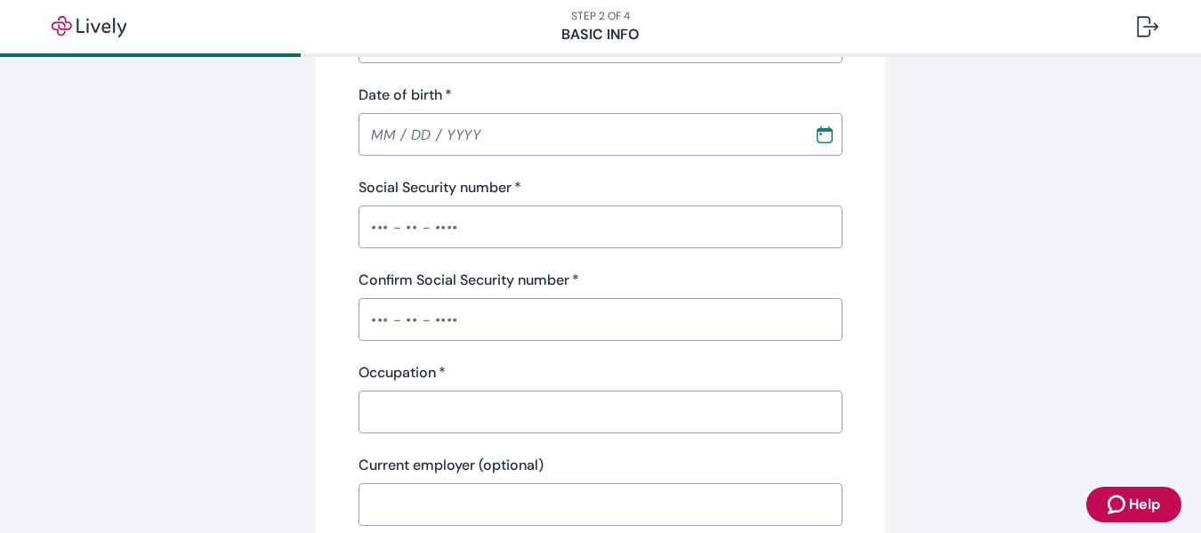
scroll to position [423, 0]
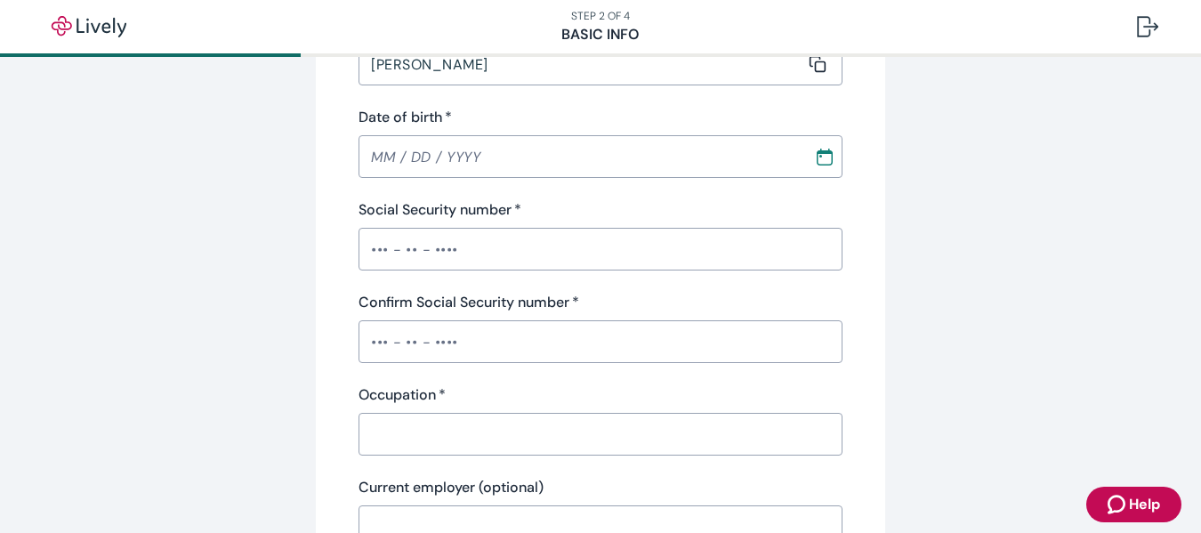
click at [383, 246] on input "Social Security number   *" at bounding box center [601, 249] width 484 height 36
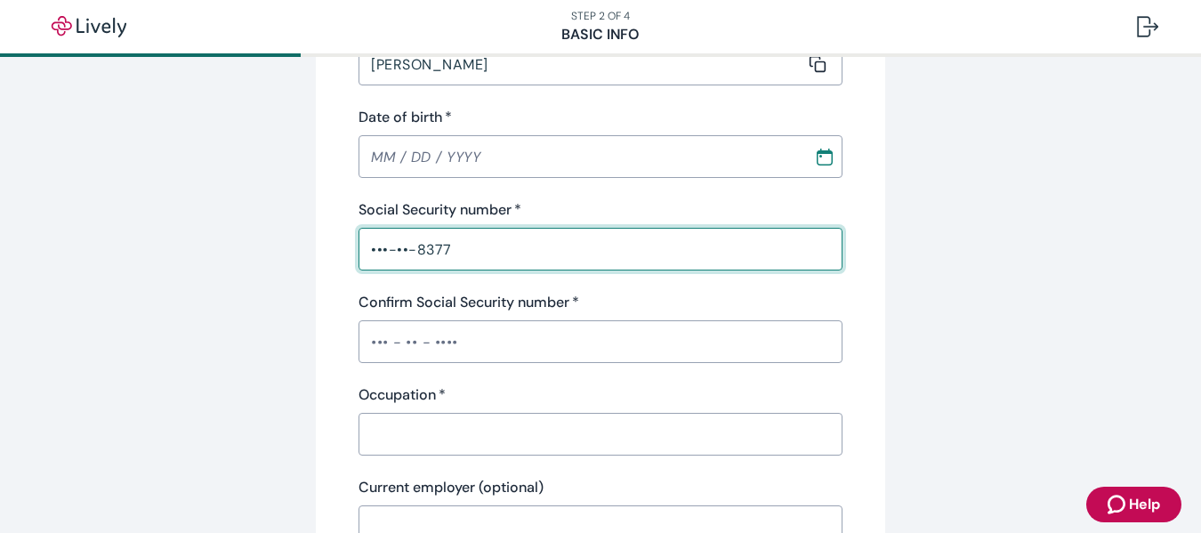
type input "•••-••-8377"
click at [381, 342] on input "Confirm Social Security number   *" at bounding box center [601, 342] width 484 height 36
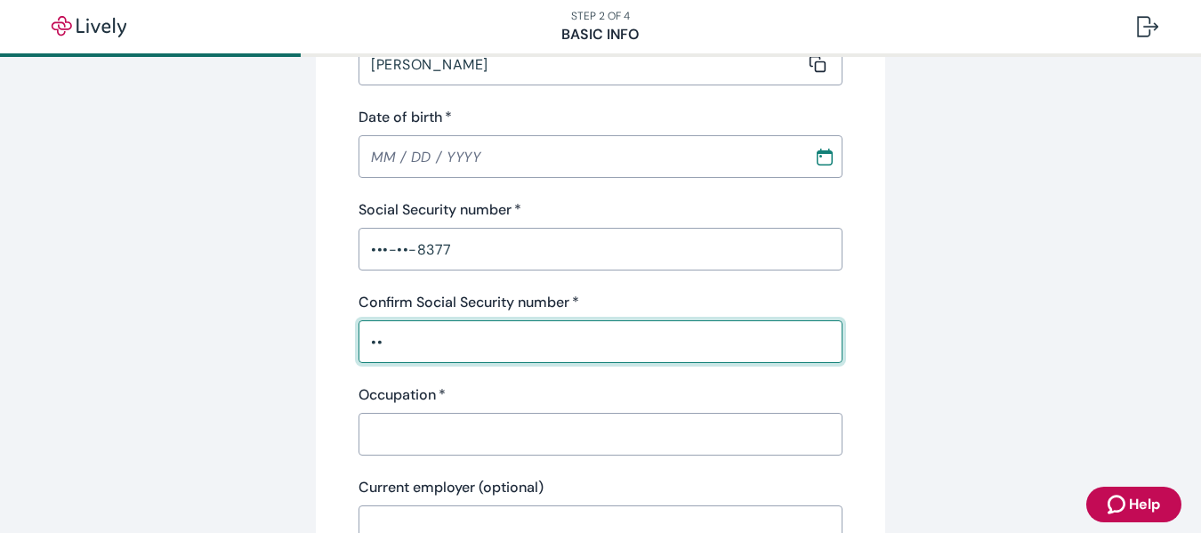
type input "•"
type input "•••-••-8377"
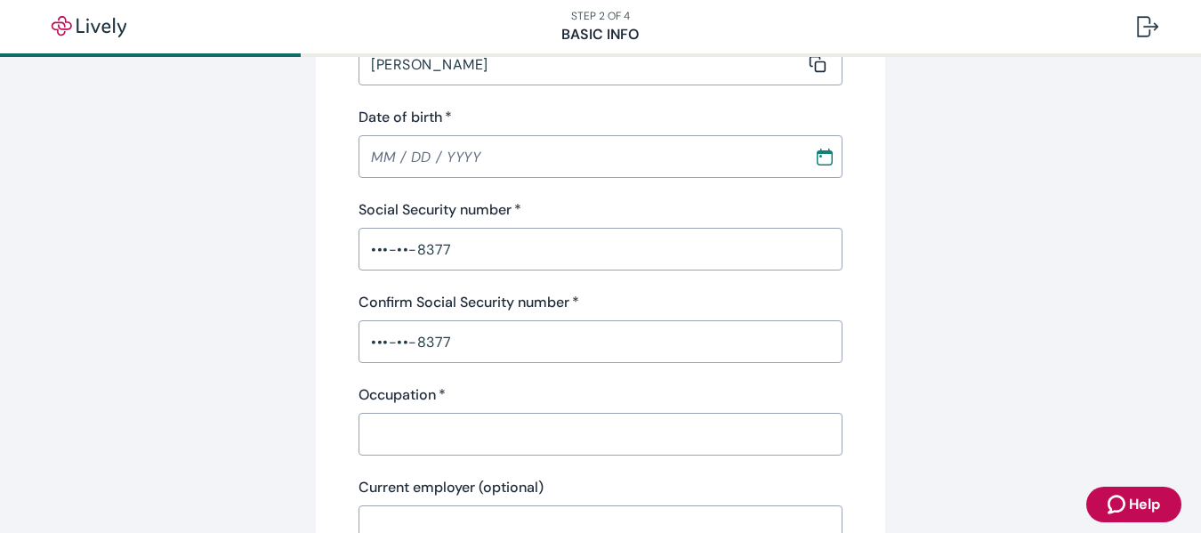
click at [496, 456] on div "Personal info First name   * [PERSON_NAME] ​ Middle name (optional) ​ Last name…" at bounding box center [601, 207] width 484 height 868
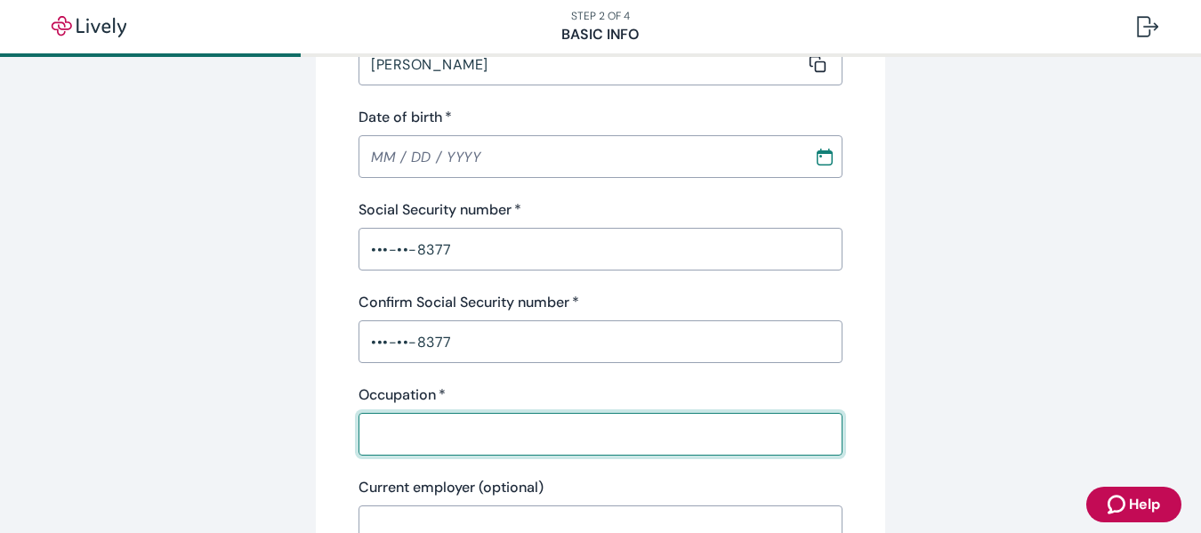
click at [514, 442] on input "Occupation   *" at bounding box center [595, 434] width 472 height 36
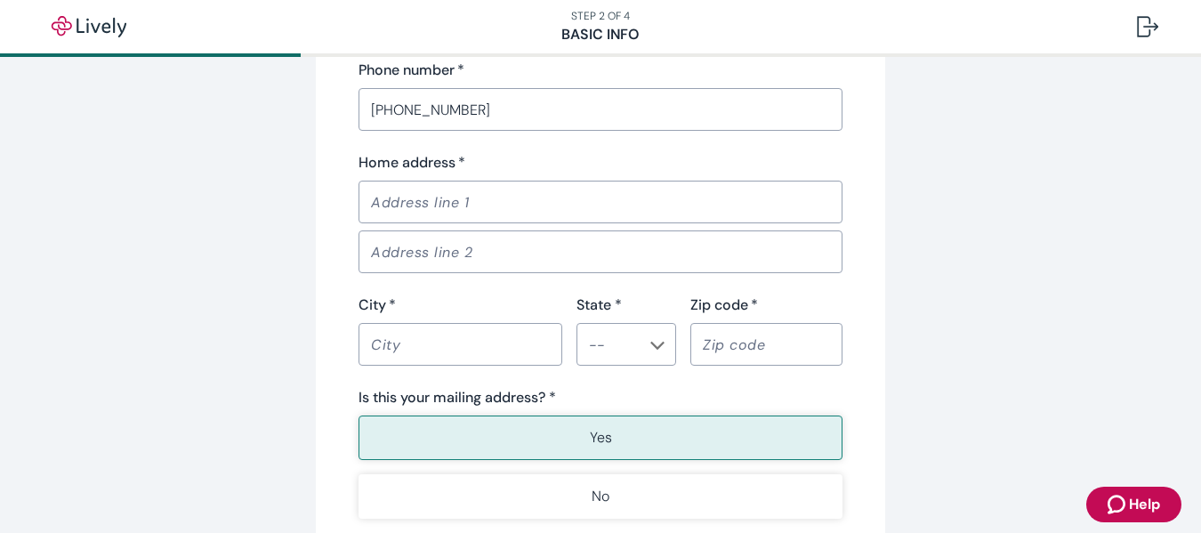
scroll to position [1112, 0]
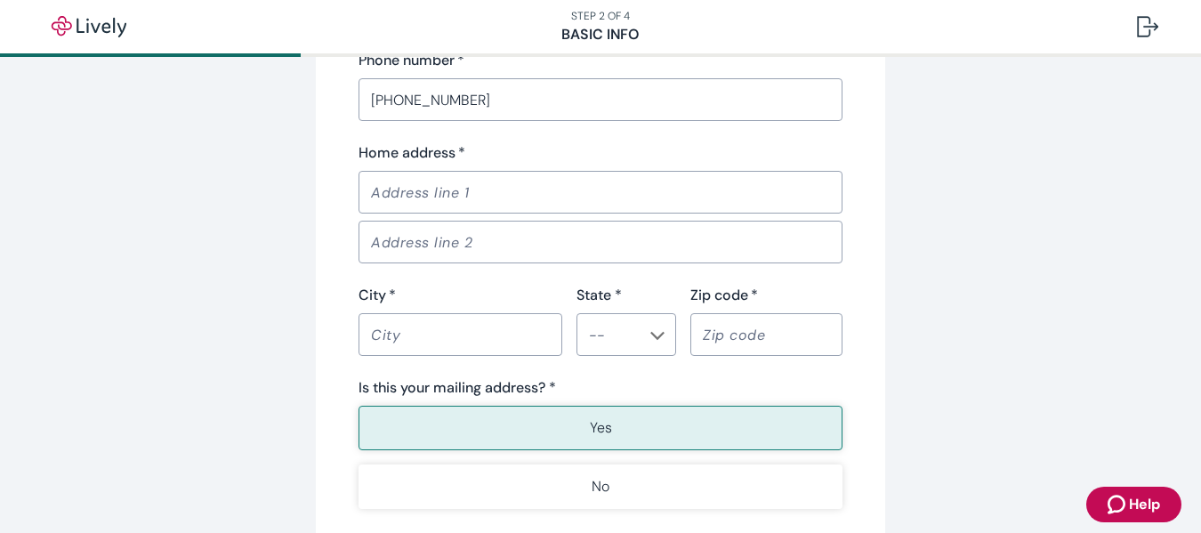
type input "driver"
click at [478, 187] on input "Home address   *" at bounding box center [595, 192] width 472 height 36
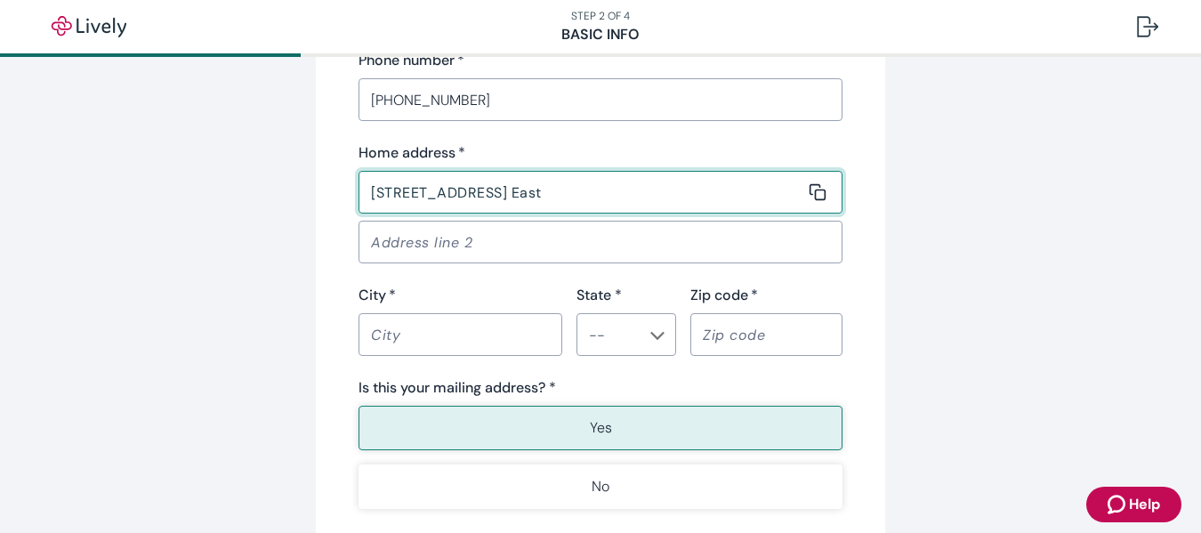
type input "[STREET_ADDRESS] East"
click at [477, 350] on input "City   *" at bounding box center [454, 335] width 191 height 36
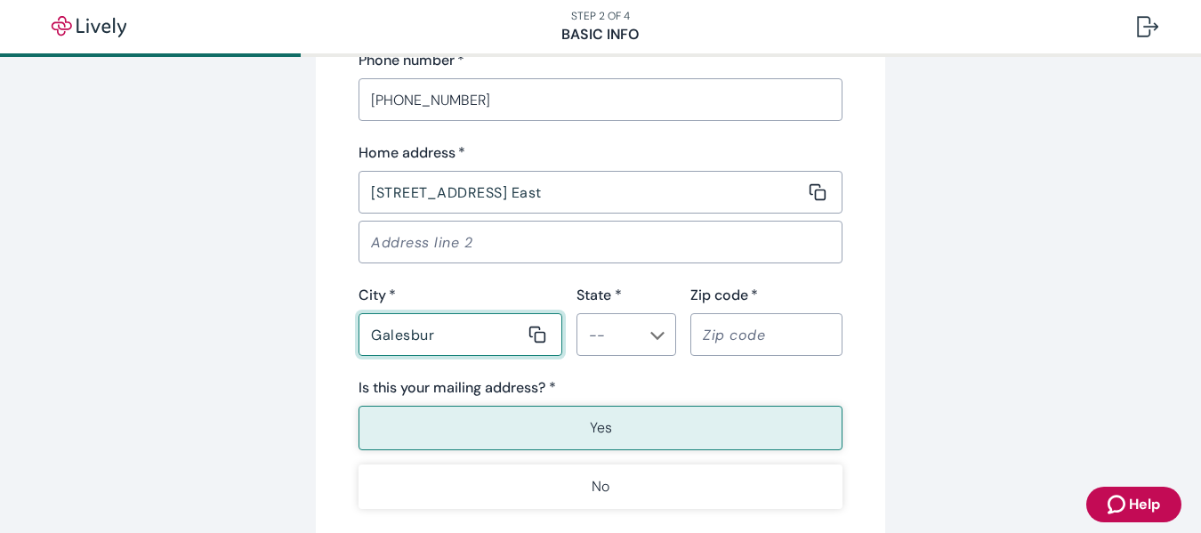
type input "Galesbur"
click at [456, 328] on input "Galesbur" at bounding box center [442, 335] width 166 height 36
click at [649, 346] on div "​" at bounding box center [627, 334] width 100 height 43
type input "Galesburg"
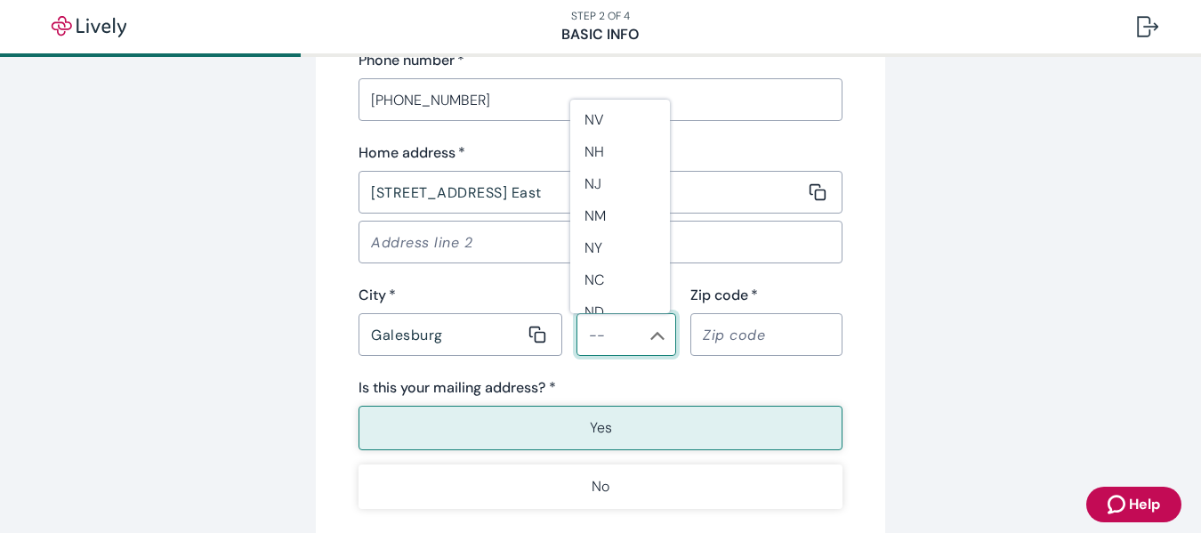
scroll to position [1037, 0]
click at [598, 295] on li "ND" at bounding box center [620, 303] width 100 height 32
type input "ND"
click at [772, 335] on input "Zip code   *" at bounding box center [760, 335] width 140 height 36
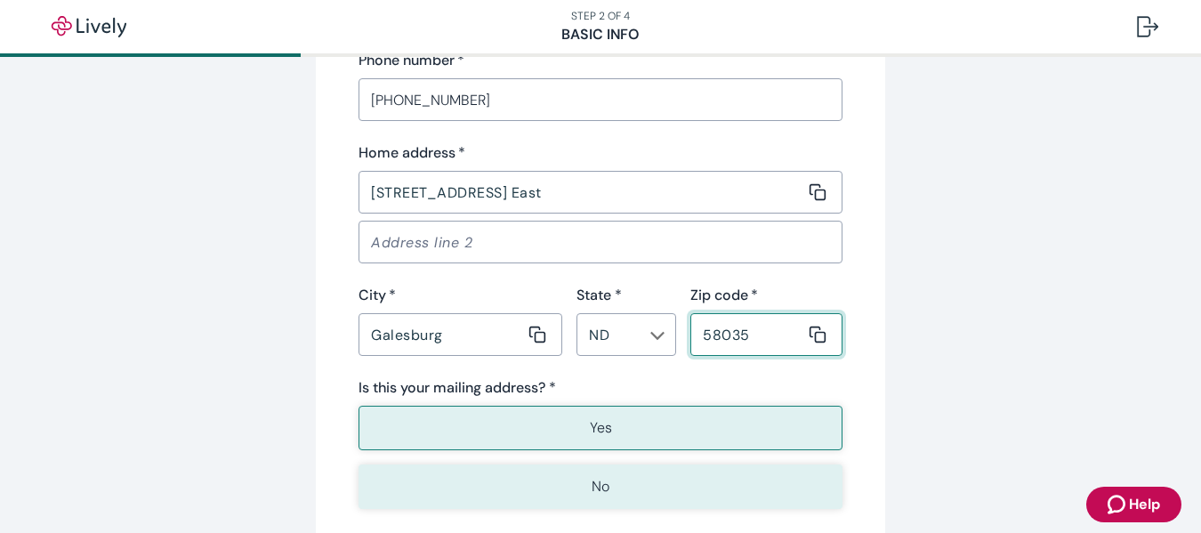
type input "58035"
click at [596, 482] on p "No" at bounding box center [601, 486] width 18 height 21
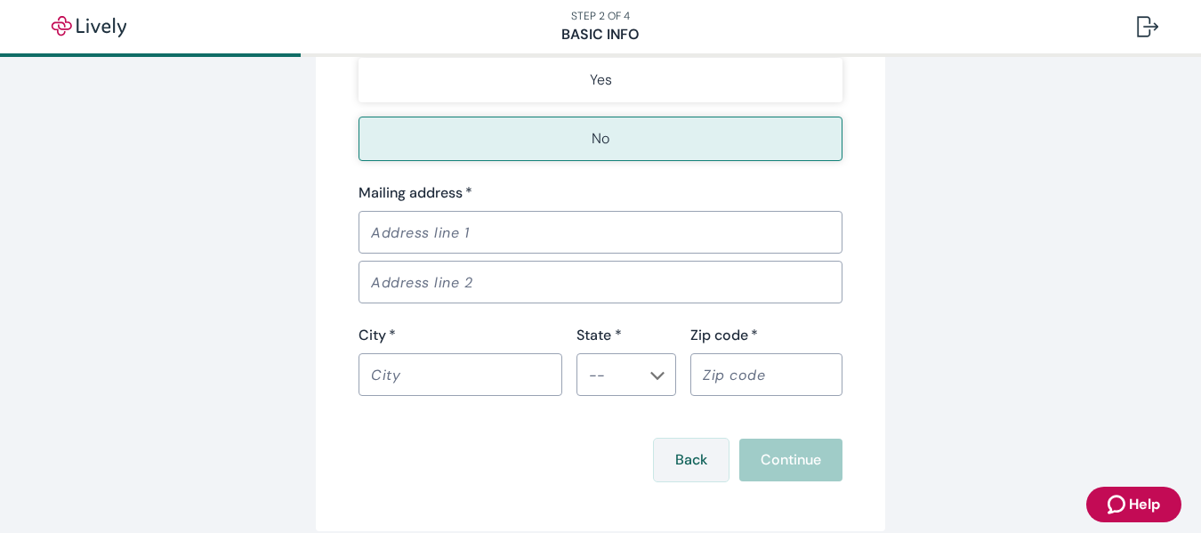
scroll to position [1468, 0]
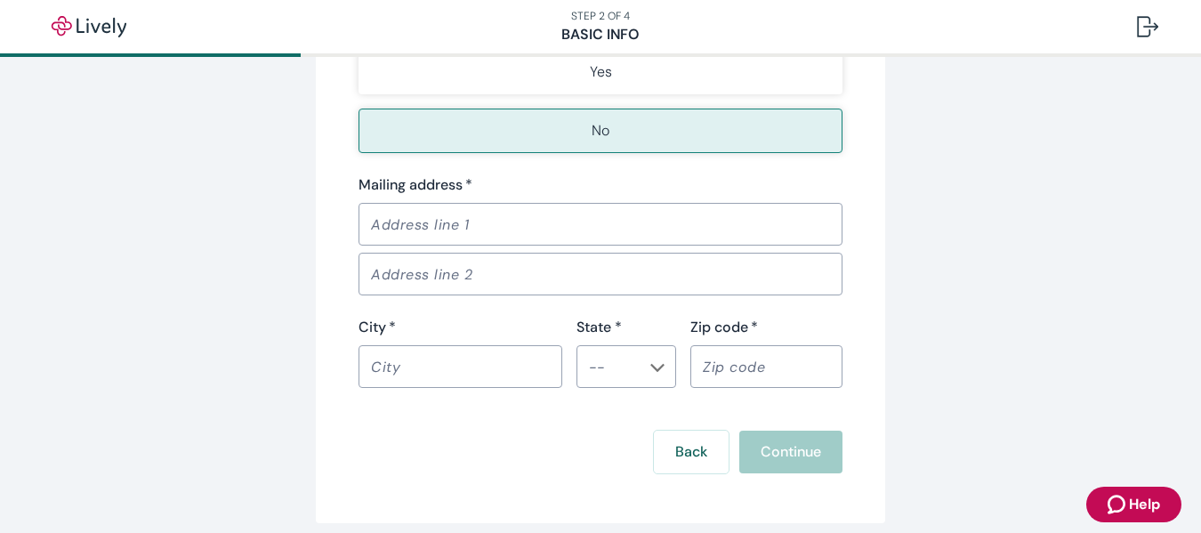
click at [545, 230] on input "Mailing address   *" at bounding box center [595, 224] width 472 height 36
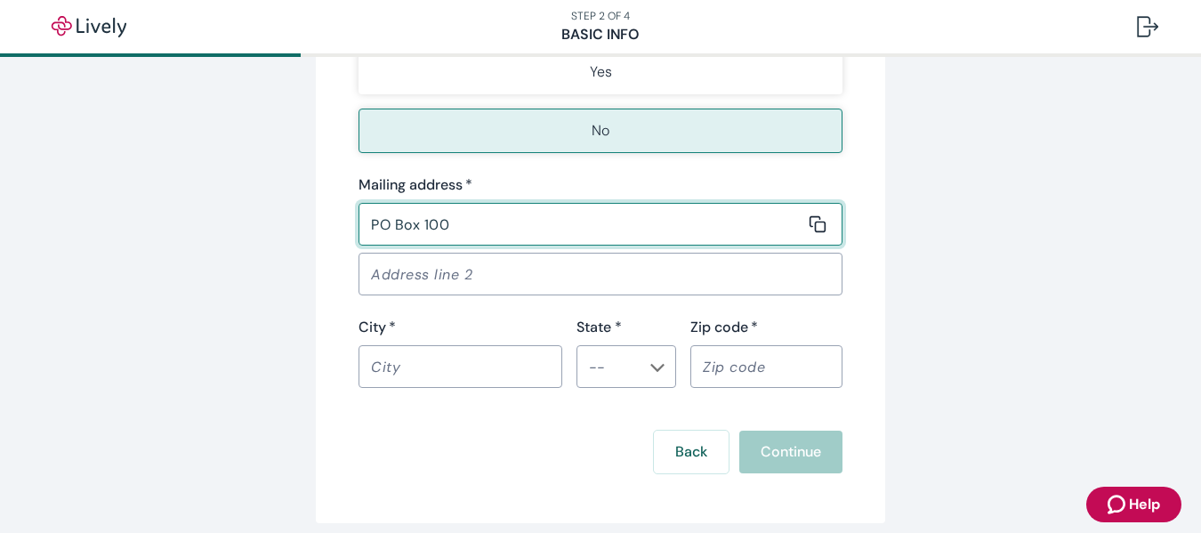
type input "PO Box 100"
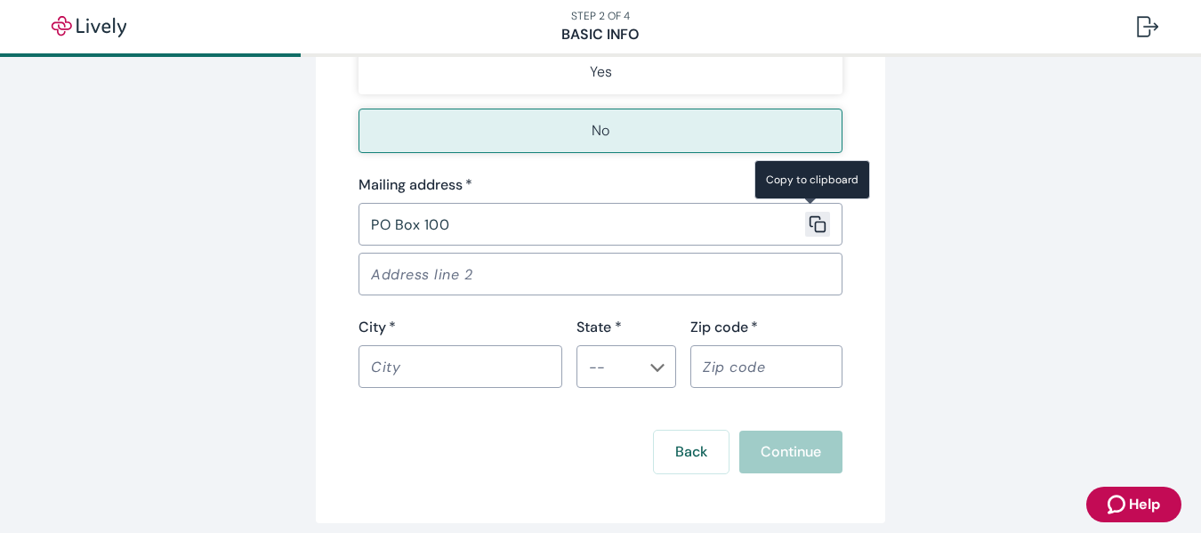
click at [805, 212] on button "Copy message content to clipboard" at bounding box center [817, 224] width 25 height 25
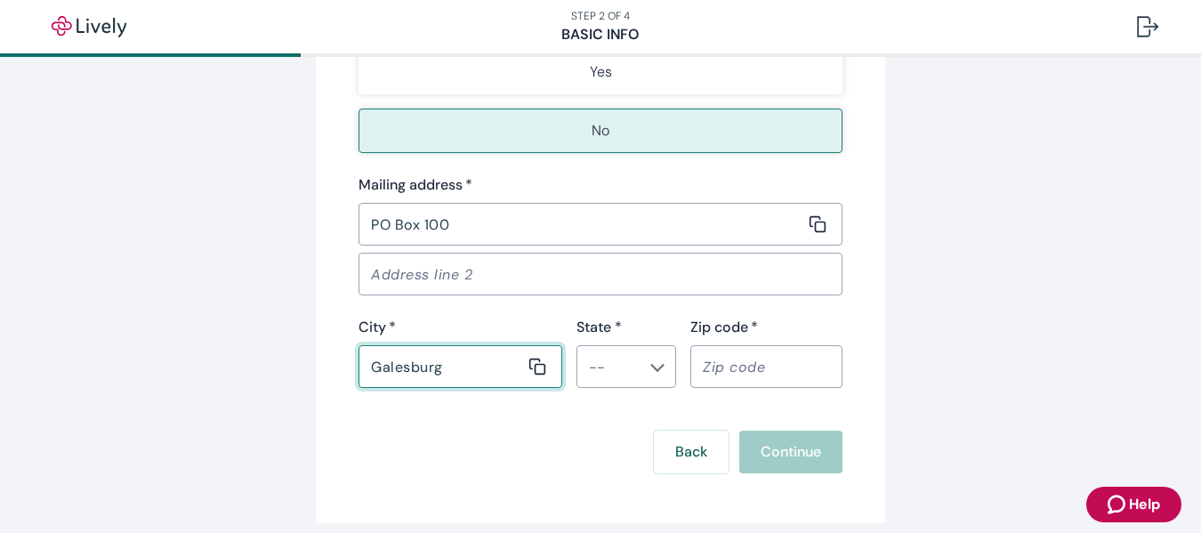
type input "Galesburg"
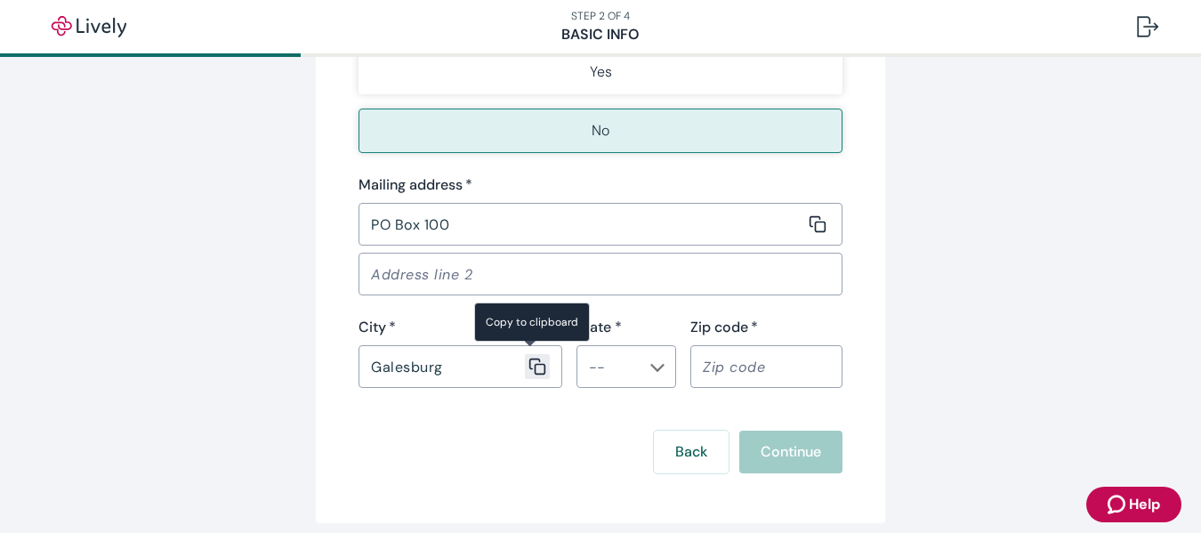
click at [525, 354] on button "Copy message content to clipboard" at bounding box center [537, 366] width 25 height 25
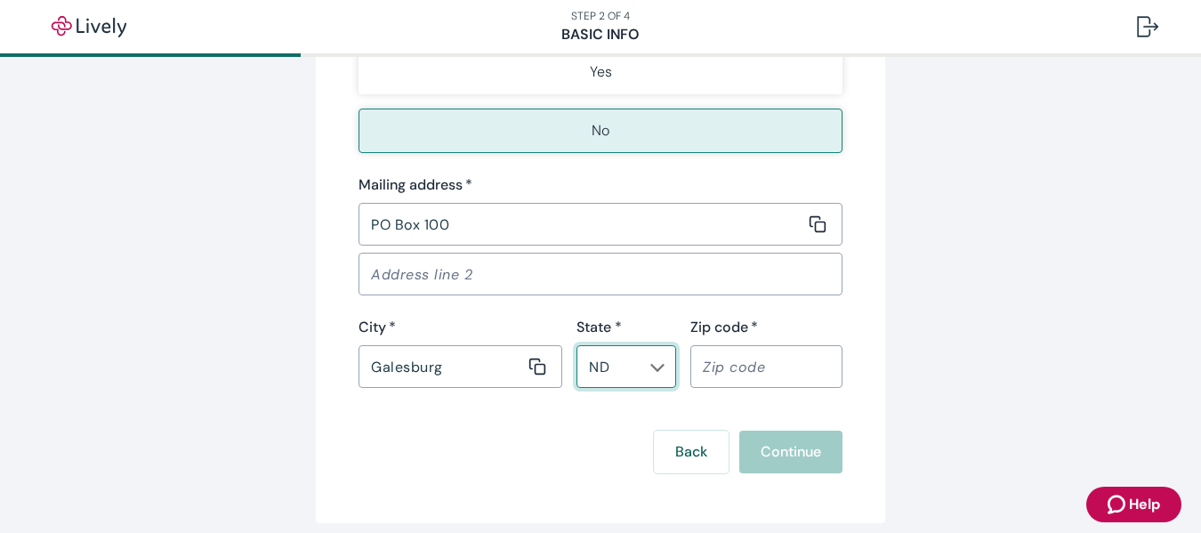
type input "ND"
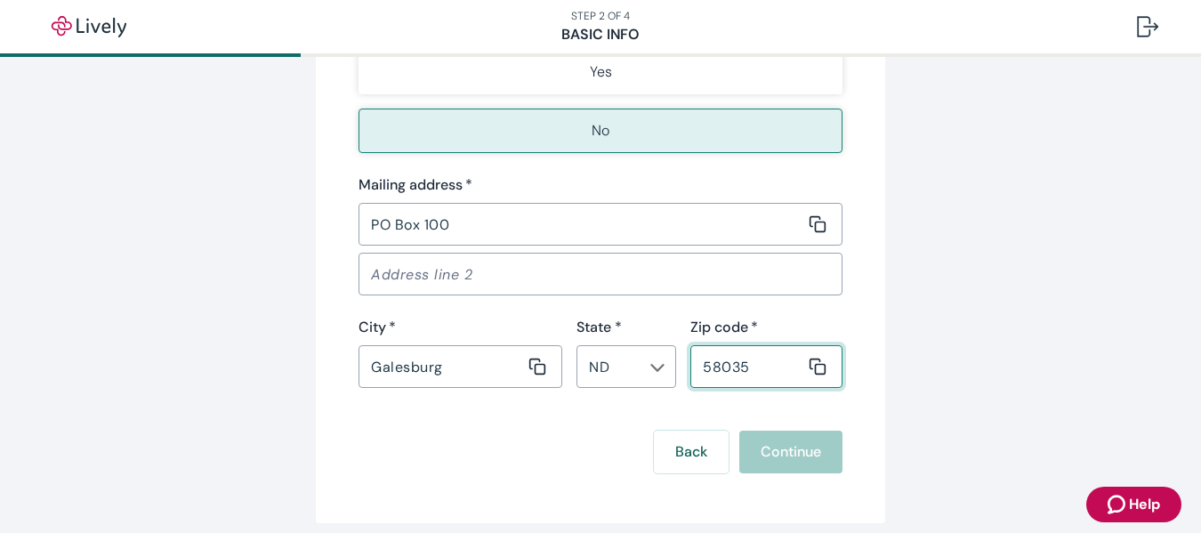
type input "58035"
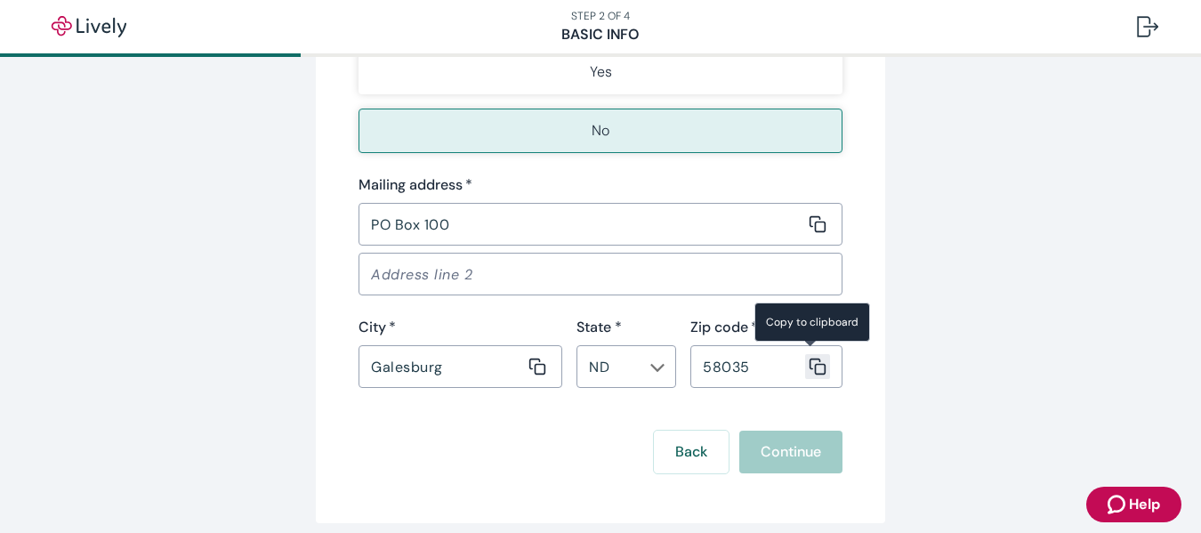
click at [805, 354] on button "Copy message content to clipboard" at bounding box center [817, 366] width 25 height 25
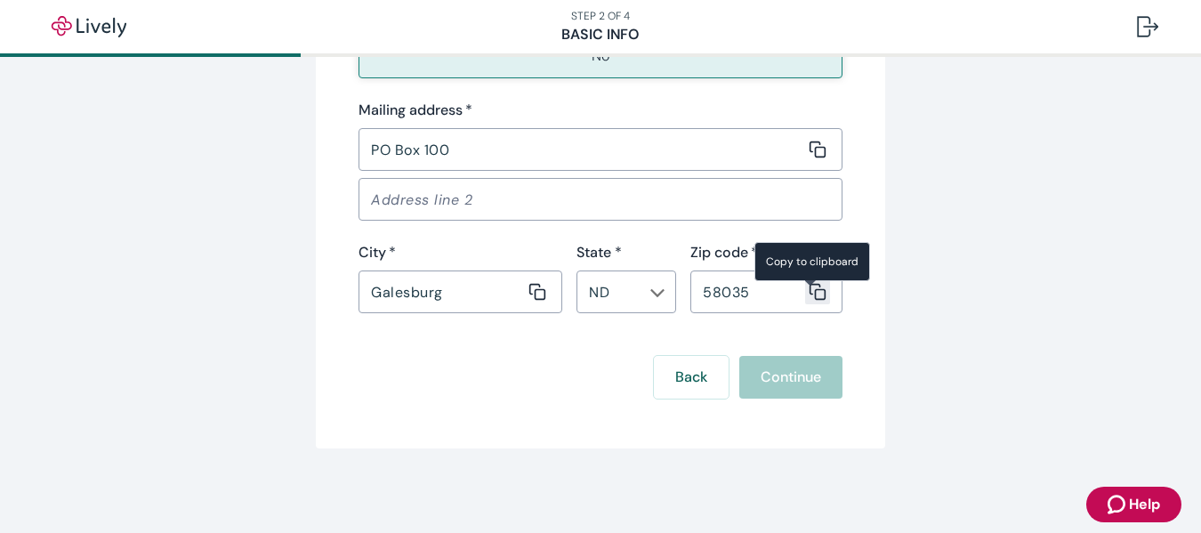
scroll to position [1544, 0]
click at [773, 380] on div "Back Continue" at bounding box center [601, 376] width 484 height 43
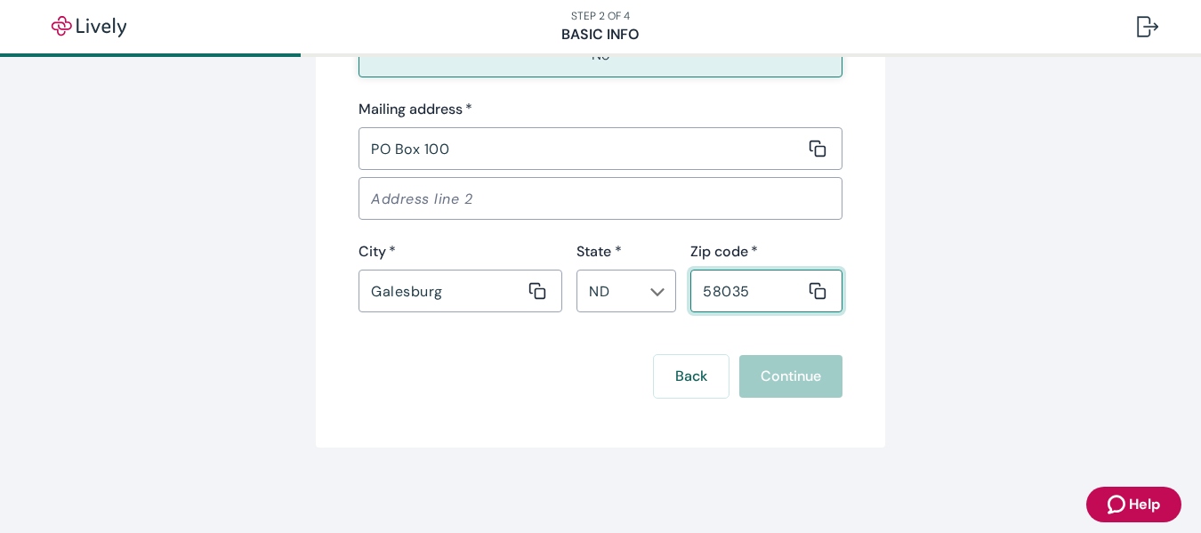
click at [775, 290] on input "58035" at bounding box center [747, 291] width 115 height 36
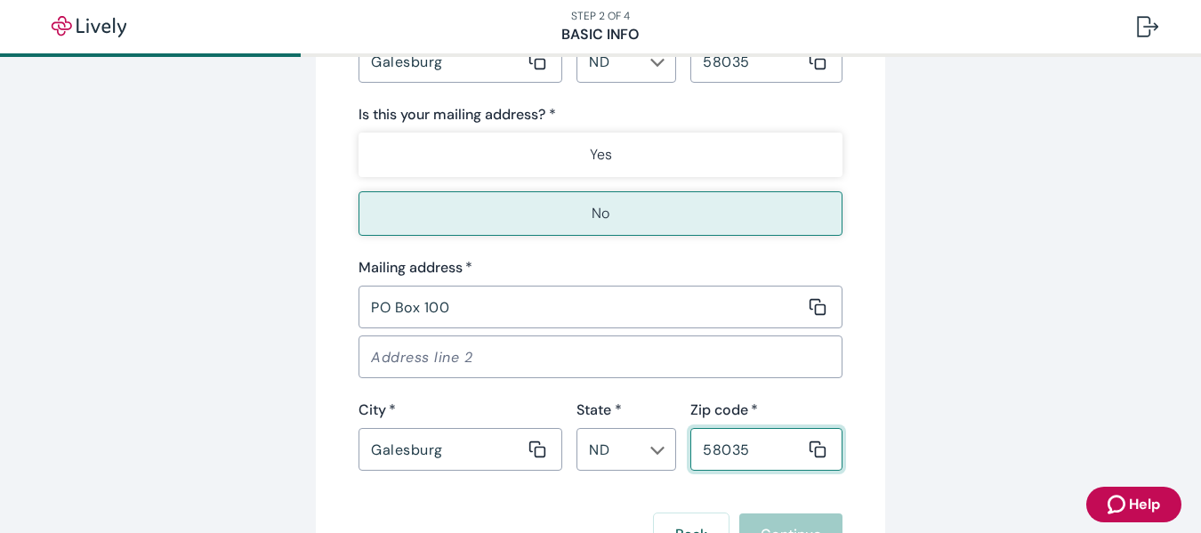
scroll to position [1299, 0]
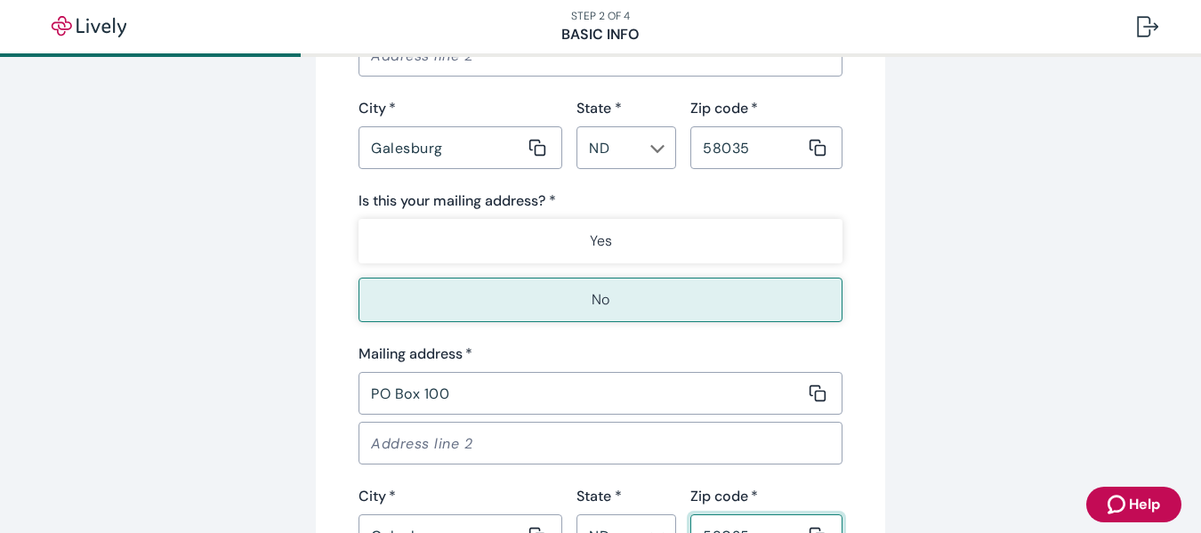
click at [1125, 500] on icon "Zendesk support icon" at bounding box center [1118, 504] width 21 height 21
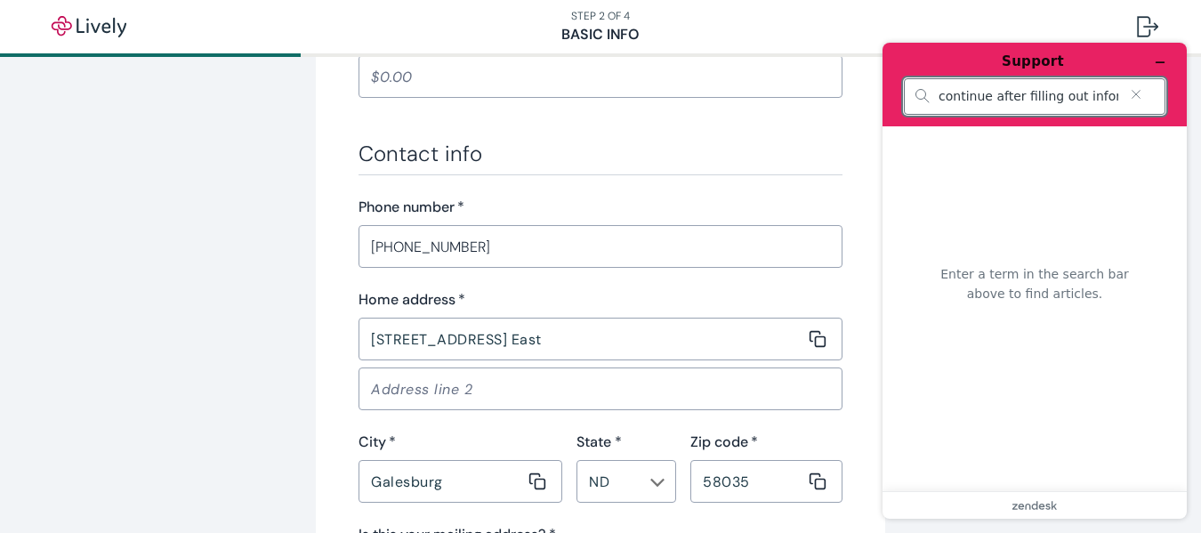
scroll to position [0, 125]
type input "not allowing me to continue after filling out information"
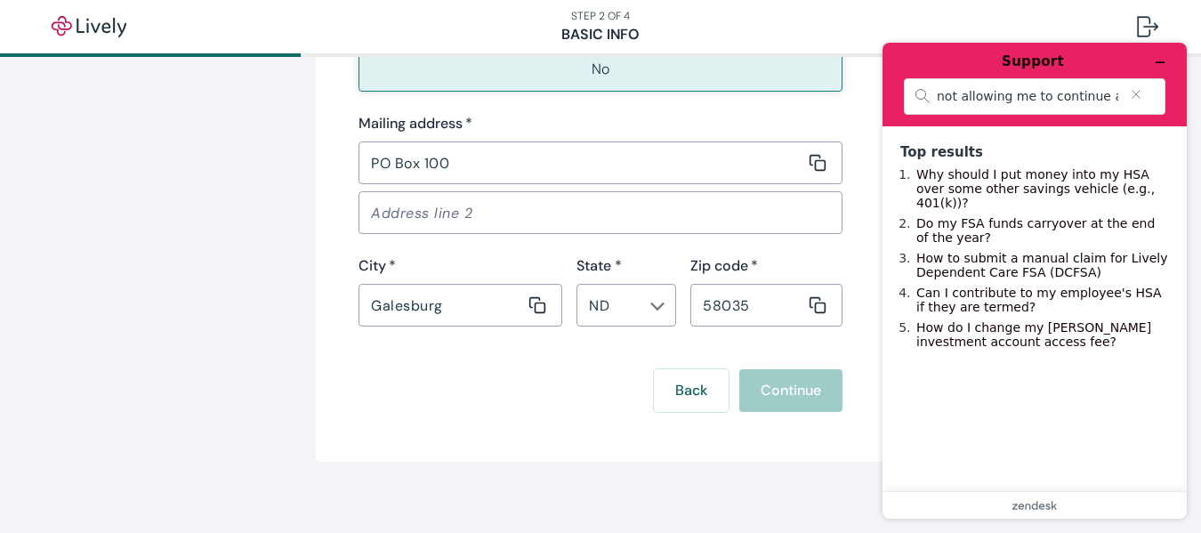
scroll to position [1544, 0]
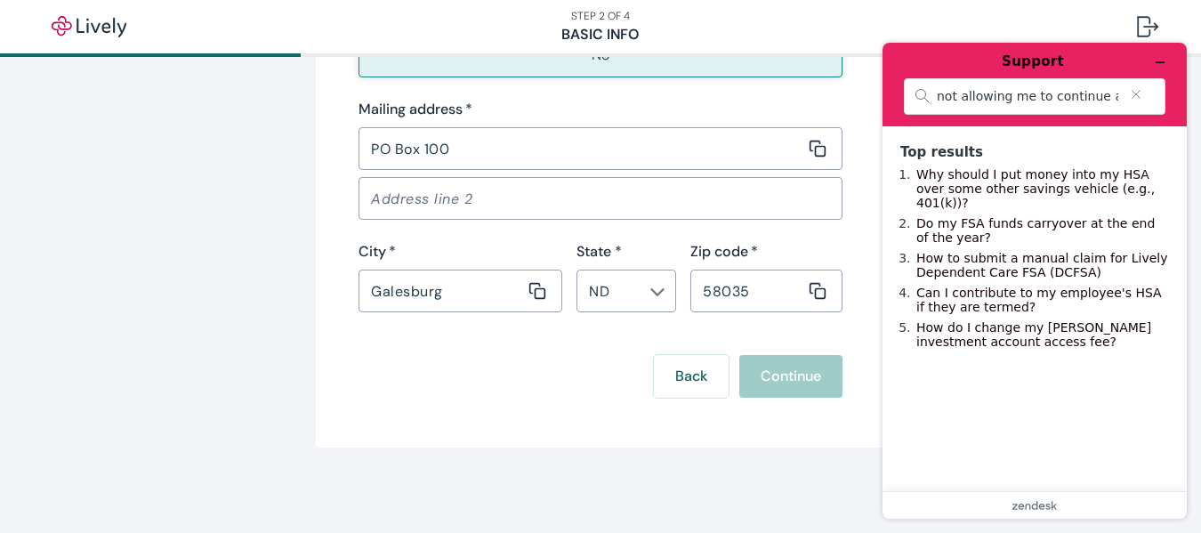
click at [774, 382] on div "Back Continue" at bounding box center [601, 376] width 484 height 43
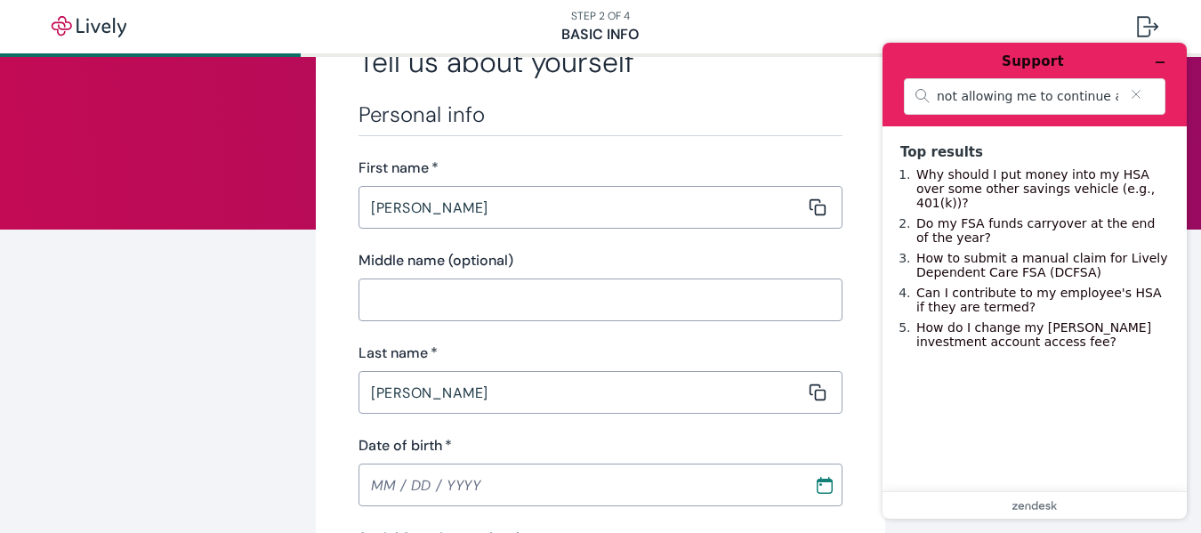
scroll to position [44, 0]
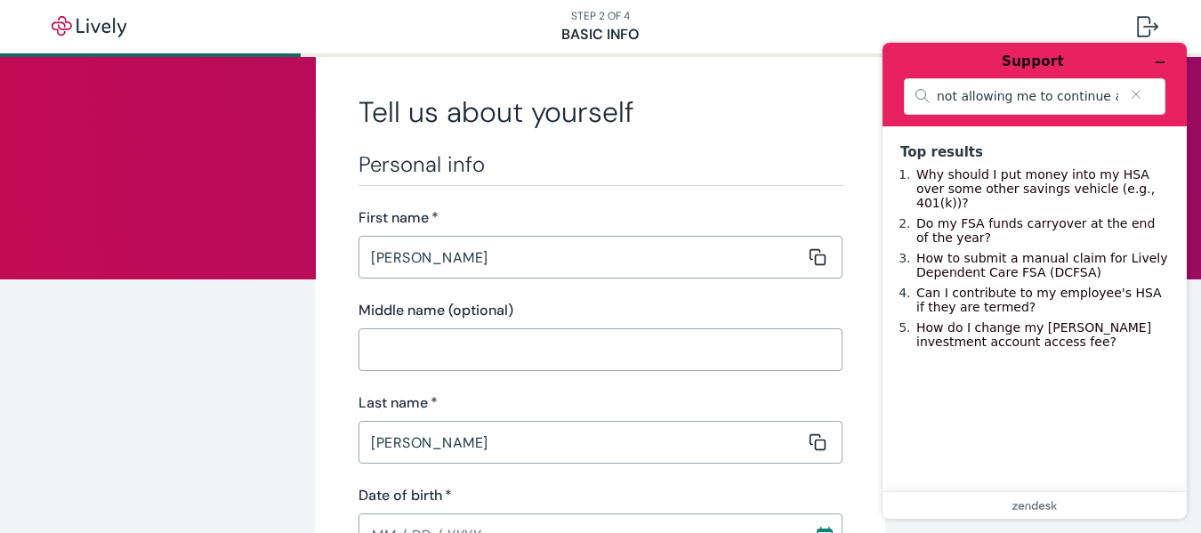
click at [595, 355] on input "Middle name (optional)" at bounding box center [595, 350] width 472 height 36
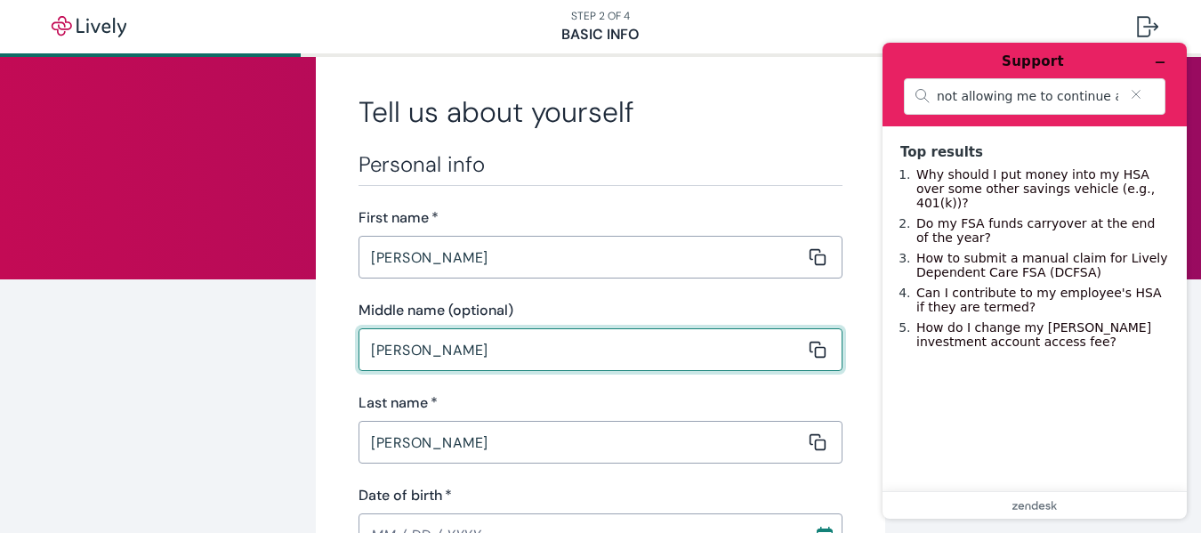
type input "[PERSON_NAME]"
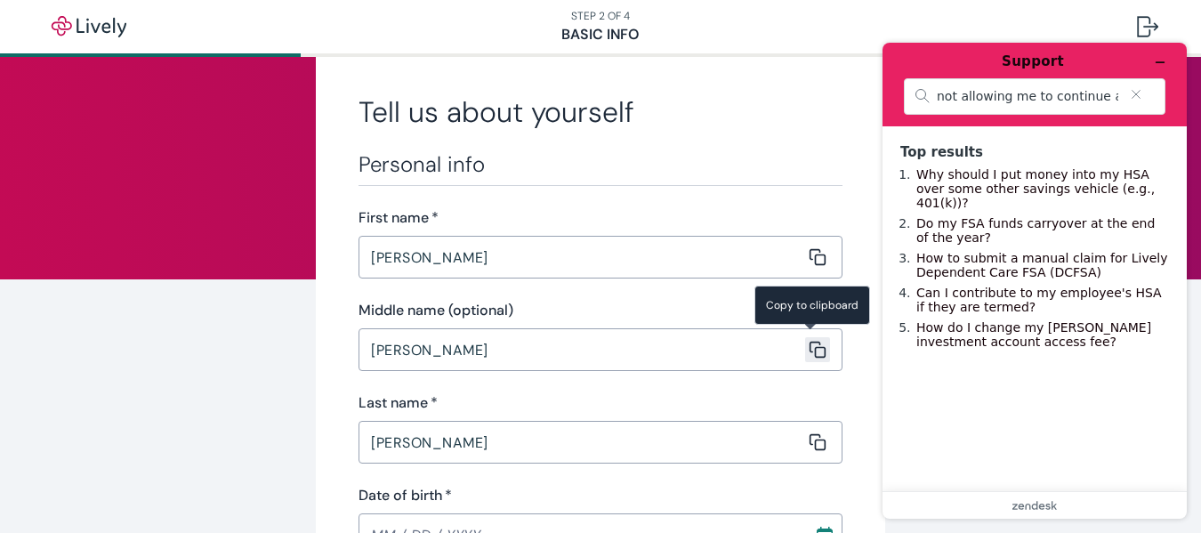
click at [805, 337] on button "Copy message content to clipboard" at bounding box center [817, 349] width 25 height 25
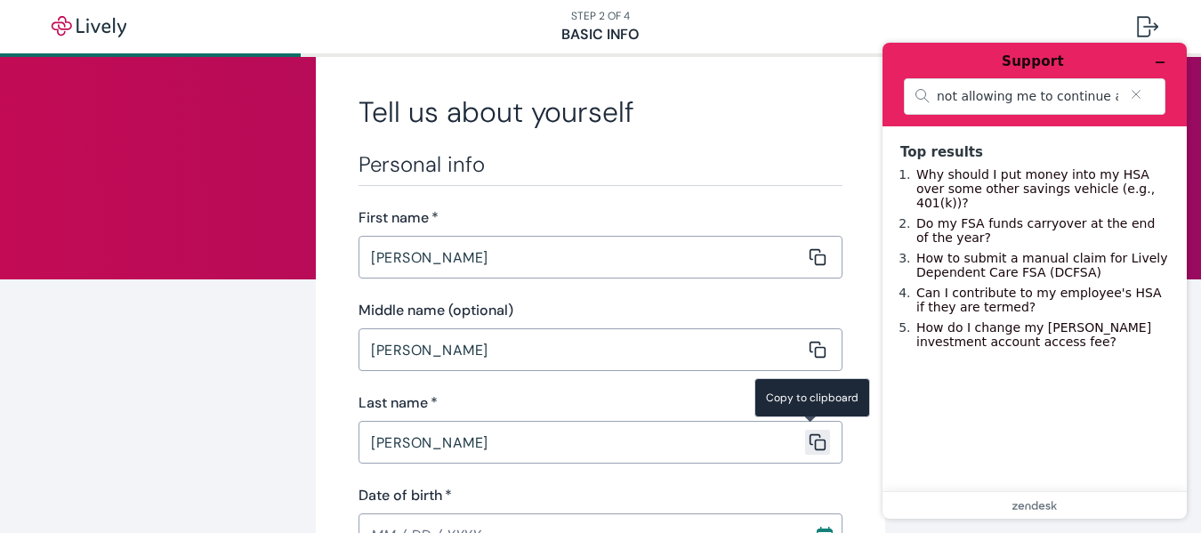
click at [805, 430] on button "Copy message content to clipboard" at bounding box center [817, 442] width 25 height 25
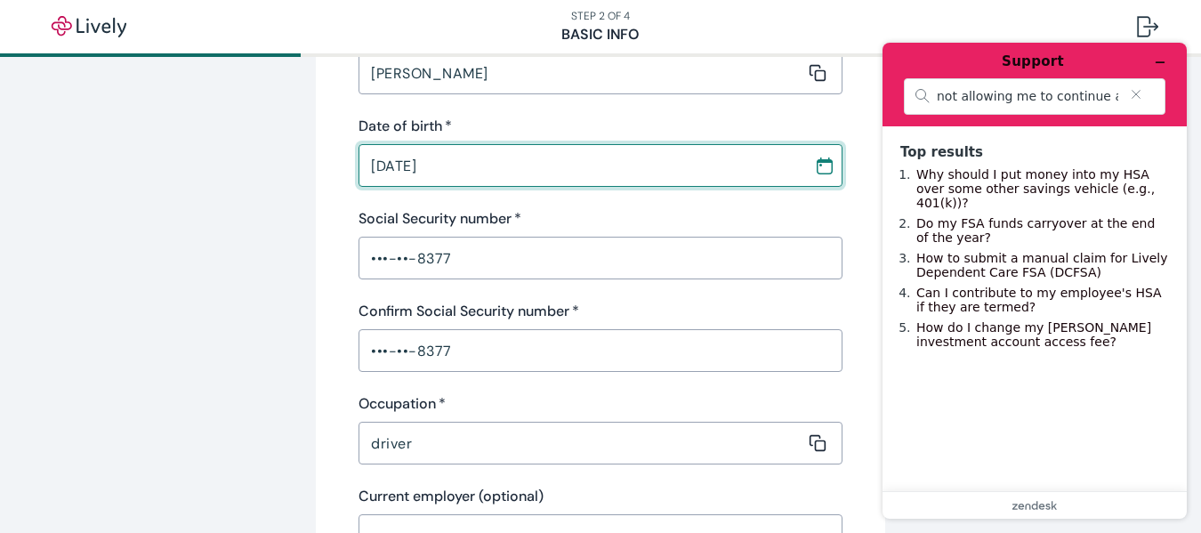
scroll to position [420, 0]
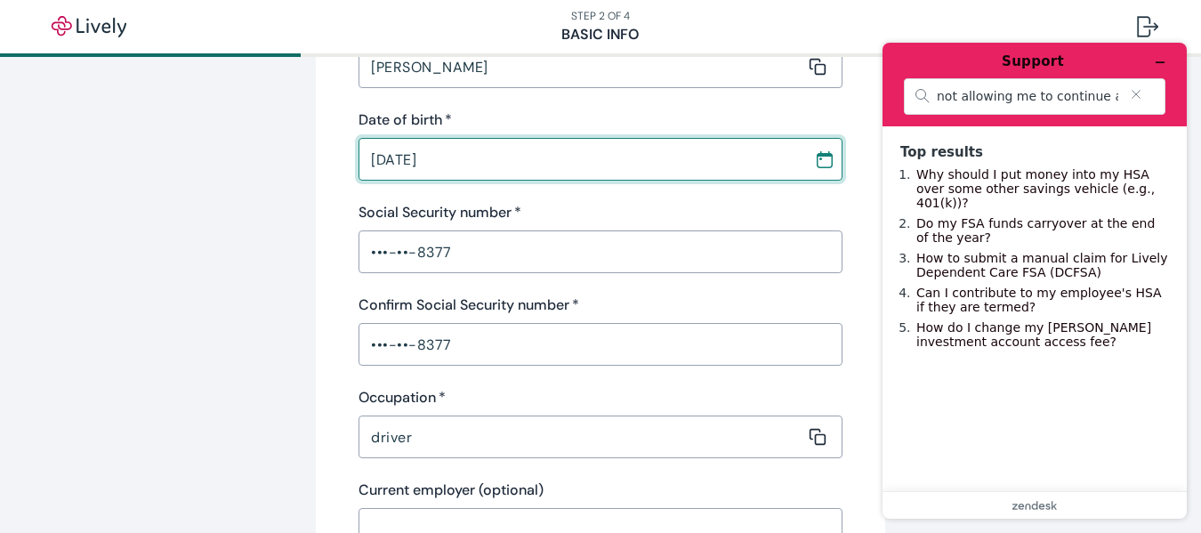
type input "[DATE]"
click at [820, 154] on icon "Calendar" at bounding box center [825, 155] width 16 height 4
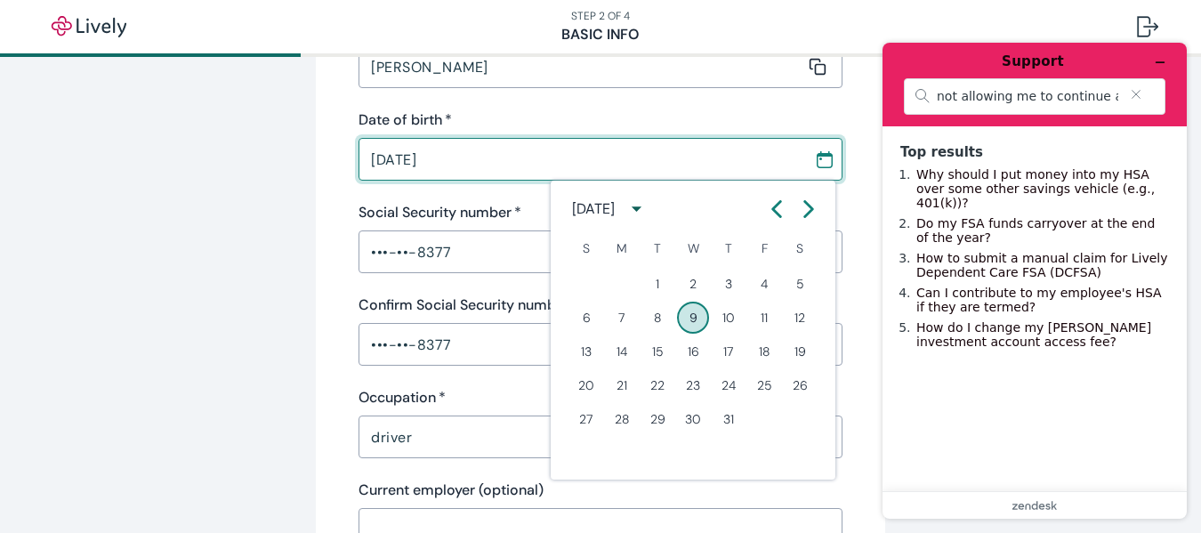
click at [700, 160] on input "[DATE]" at bounding box center [580, 159] width 443 height 36
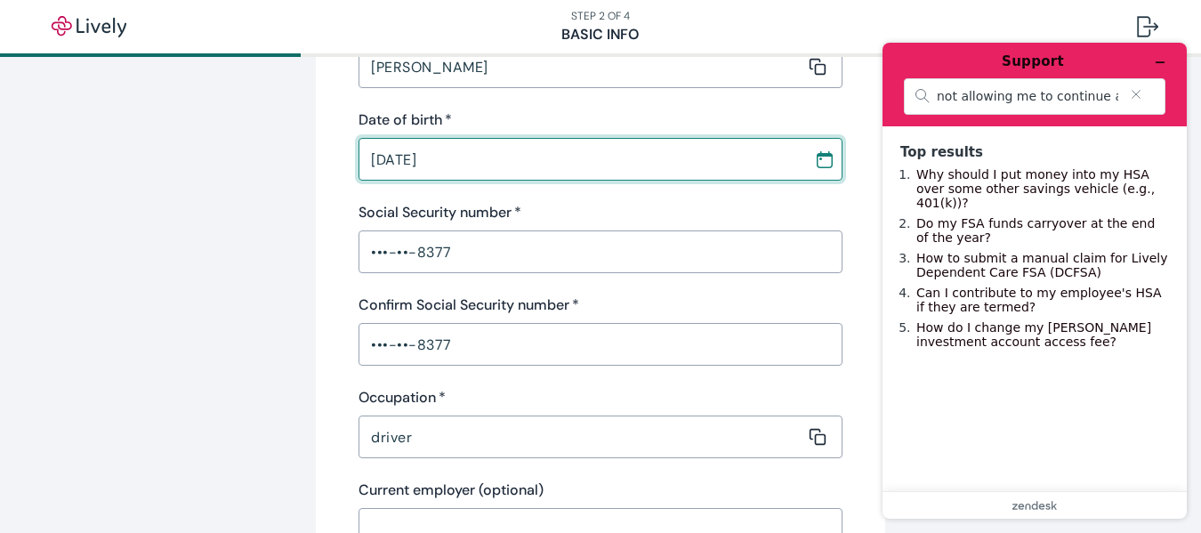
click at [600, 161] on input "[DATE]" at bounding box center [580, 159] width 443 height 36
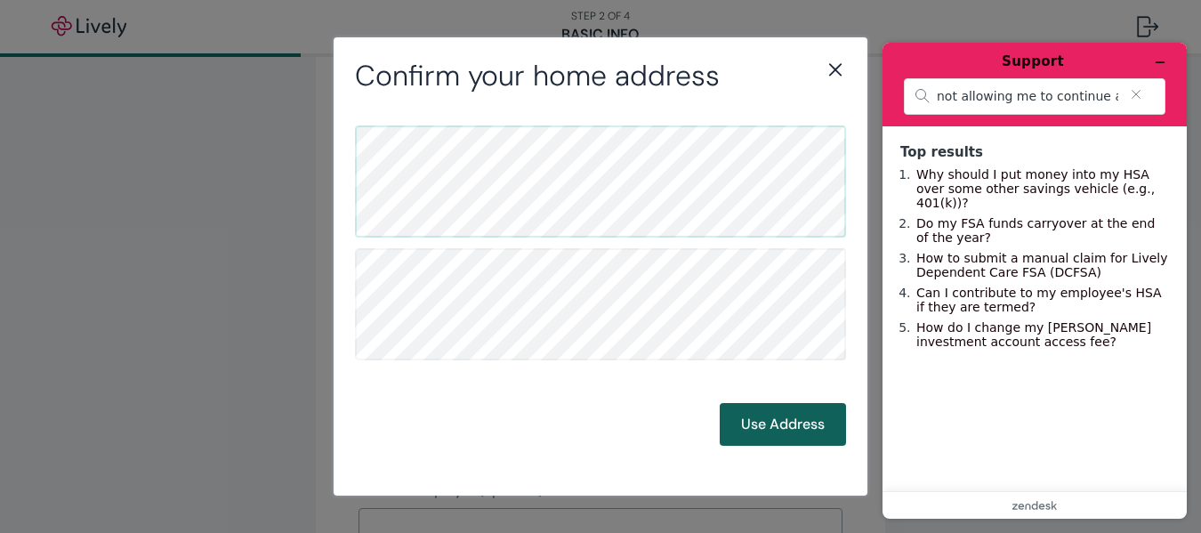
click at [770, 420] on button "Use Address" at bounding box center [783, 424] width 126 height 43
click at [779, 418] on button "Use Address" at bounding box center [783, 424] width 126 height 43
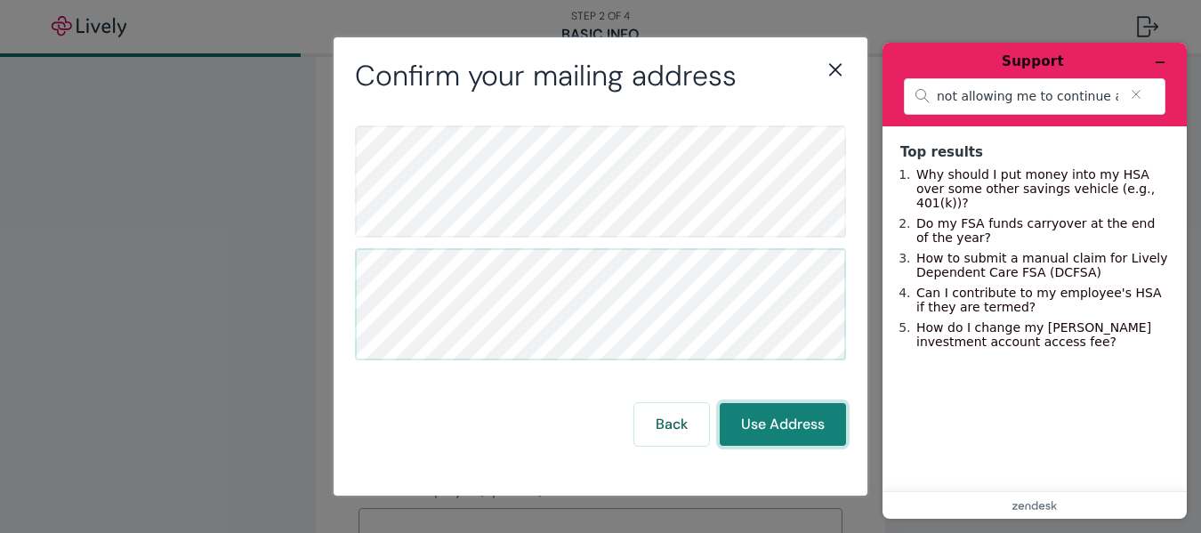
click at [771, 428] on button "Use Address" at bounding box center [783, 424] width 126 height 43
click at [789, 426] on button "Use Address" at bounding box center [783, 424] width 126 height 43
click at [720, 403] on button "Use Address" at bounding box center [783, 424] width 126 height 43
click at [1161, 60] on icon "Minimize widget" at bounding box center [1160, 62] width 12 height 12
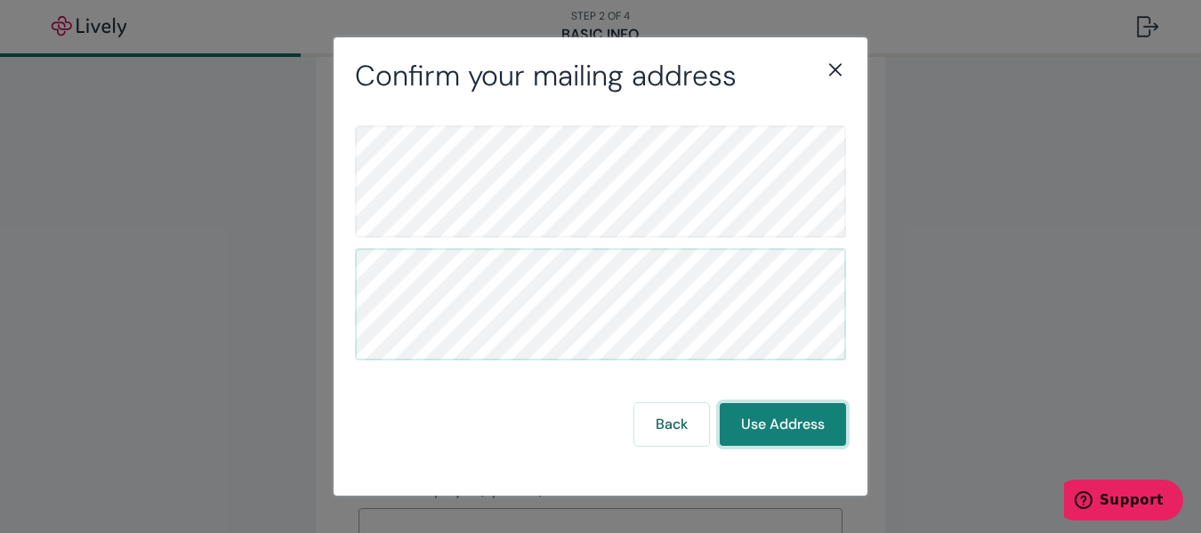
click at [780, 428] on button "Use Address" at bounding box center [783, 424] width 126 height 43
click at [780, 427] on button "Use Address" at bounding box center [783, 424] width 126 height 43
drag, startPoint x: 782, startPoint y: 427, endPoint x: 799, endPoint y: 436, distance: 19.1
click at [786, 430] on button "Use Address" at bounding box center [783, 424] width 126 height 43
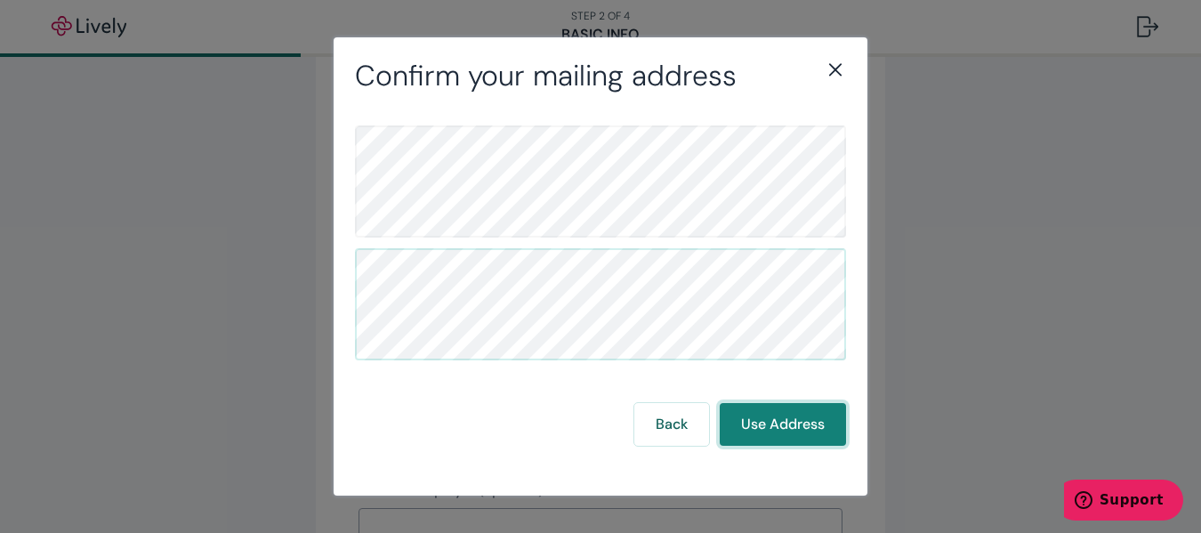
click at [800, 439] on button "Use Address" at bounding box center [783, 424] width 126 height 43
drag, startPoint x: 1194, startPoint y: 193, endPoint x: 1188, endPoint y: 264, distance: 71.5
click at [1195, 271] on div "Confirm your mailing address Back Use Address" at bounding box center [600, 266] width 1201 height 533
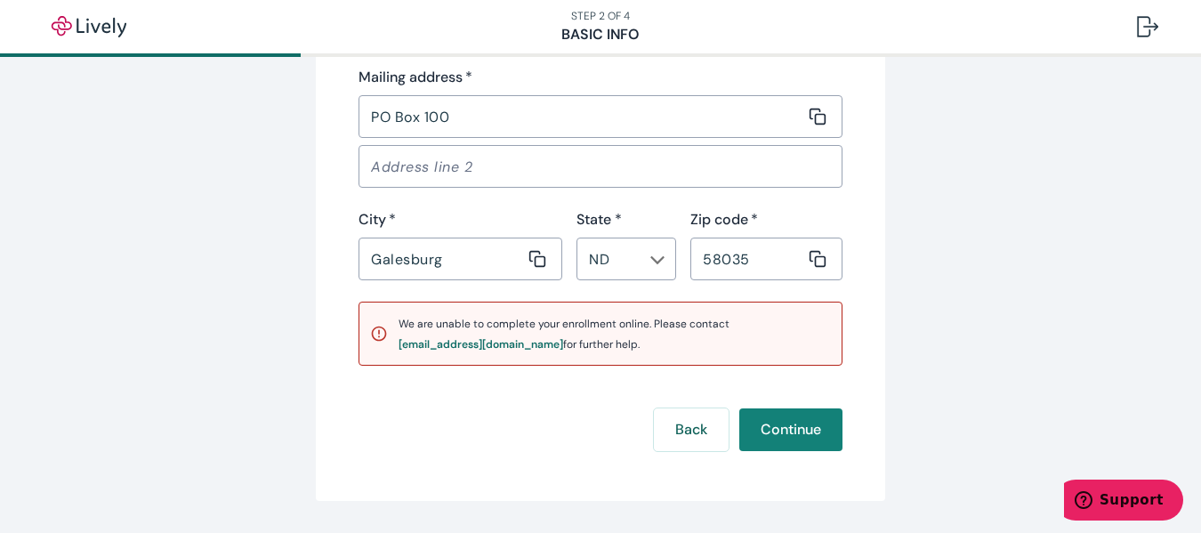
scroll to position [1629, 0]
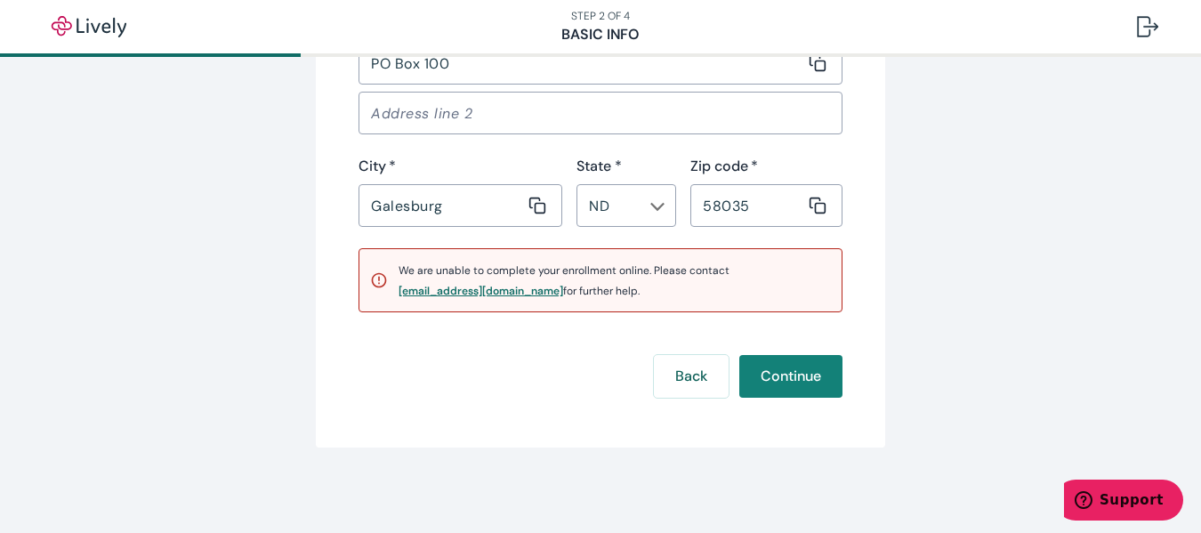
click at [452, 289] on div "[EMAIL_ADDRESS][DOMAIN_NAME]" at bounding box center [481, 291] width 165 height 11
drag, startPoint x: 513, startPoint y: 287, endPoint x: 431, endPoint y: 282, distance: 82.0
click at [431, 282] on div "We are unable to complete your enrollment online. Please contact [EMAIL_ADDRESS…" at bounding box center [615, 280] width 432 height 41
copy div "[EMAIL_ADDRESS][DOMAIN_NAME]"
